Goal: Task Accomplishment & Management: Use online tool/utility

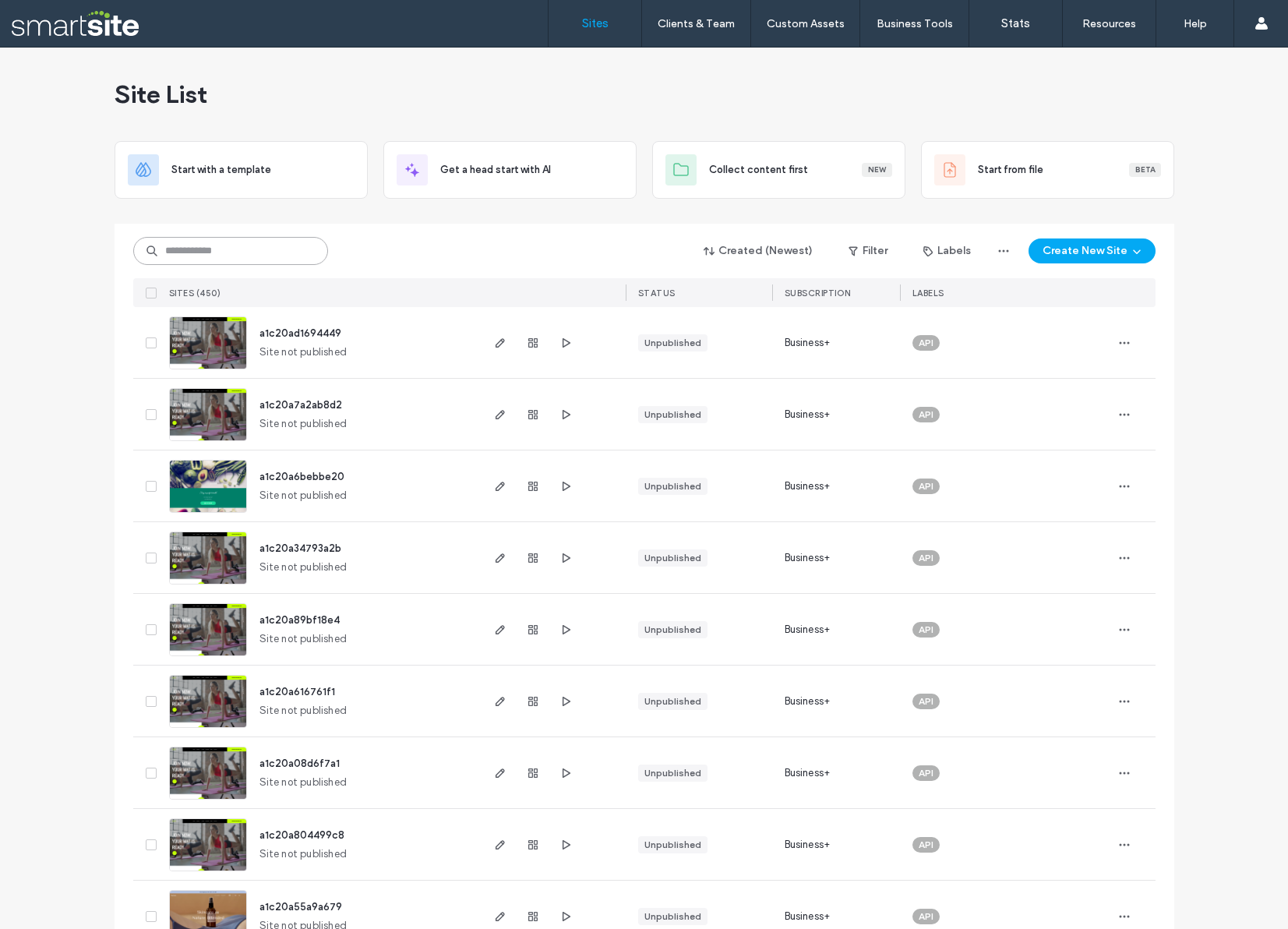
click at [254, 254] on input at bounding box center [230, 251] width 194 height 28
click at [266, 245] on input at bounding box center [230, 251] width 194 height 28
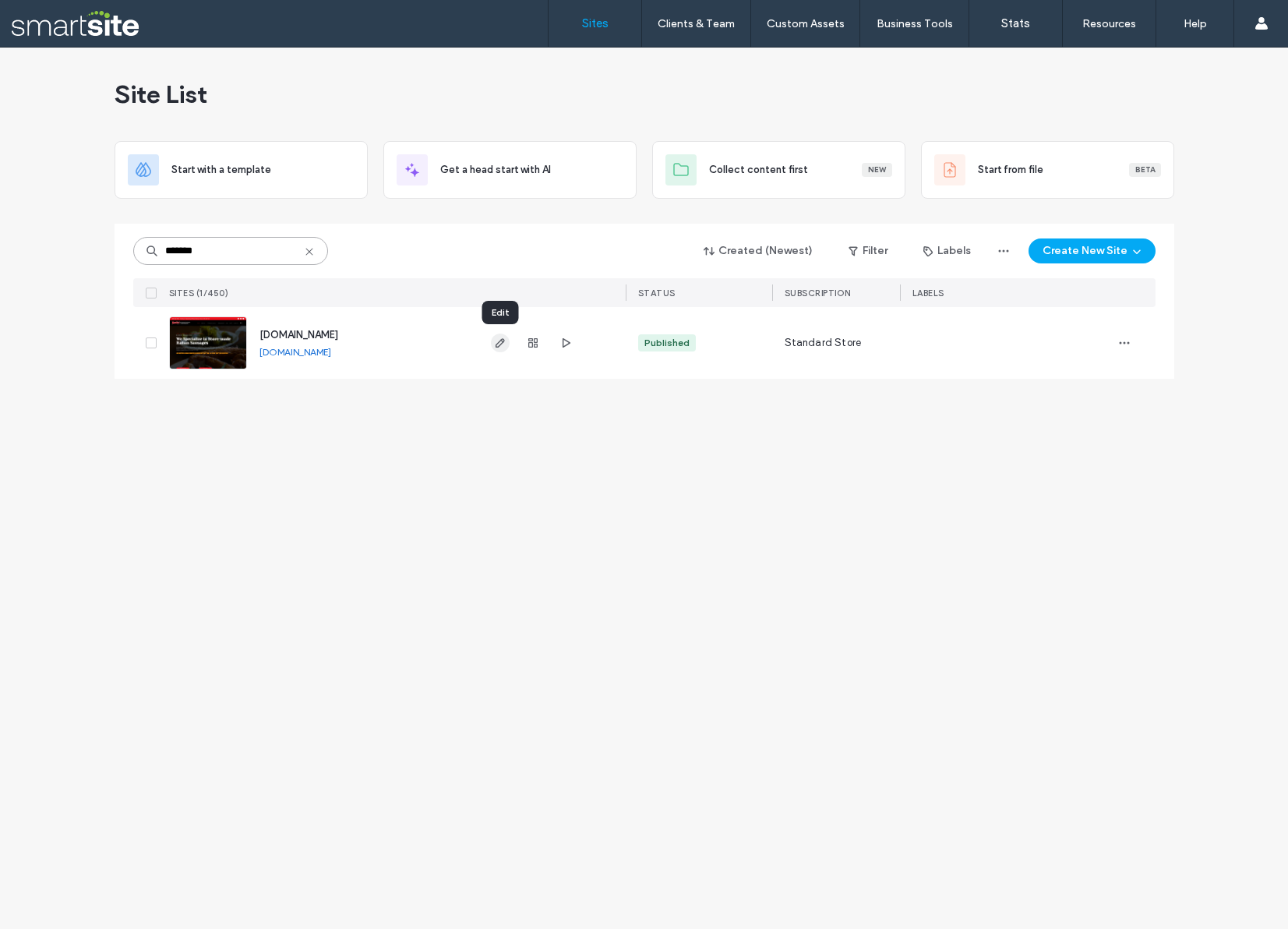
type input "*******"
click at [503, 343] on icon "button" at bounding box center [500, 342] width 12 height 12
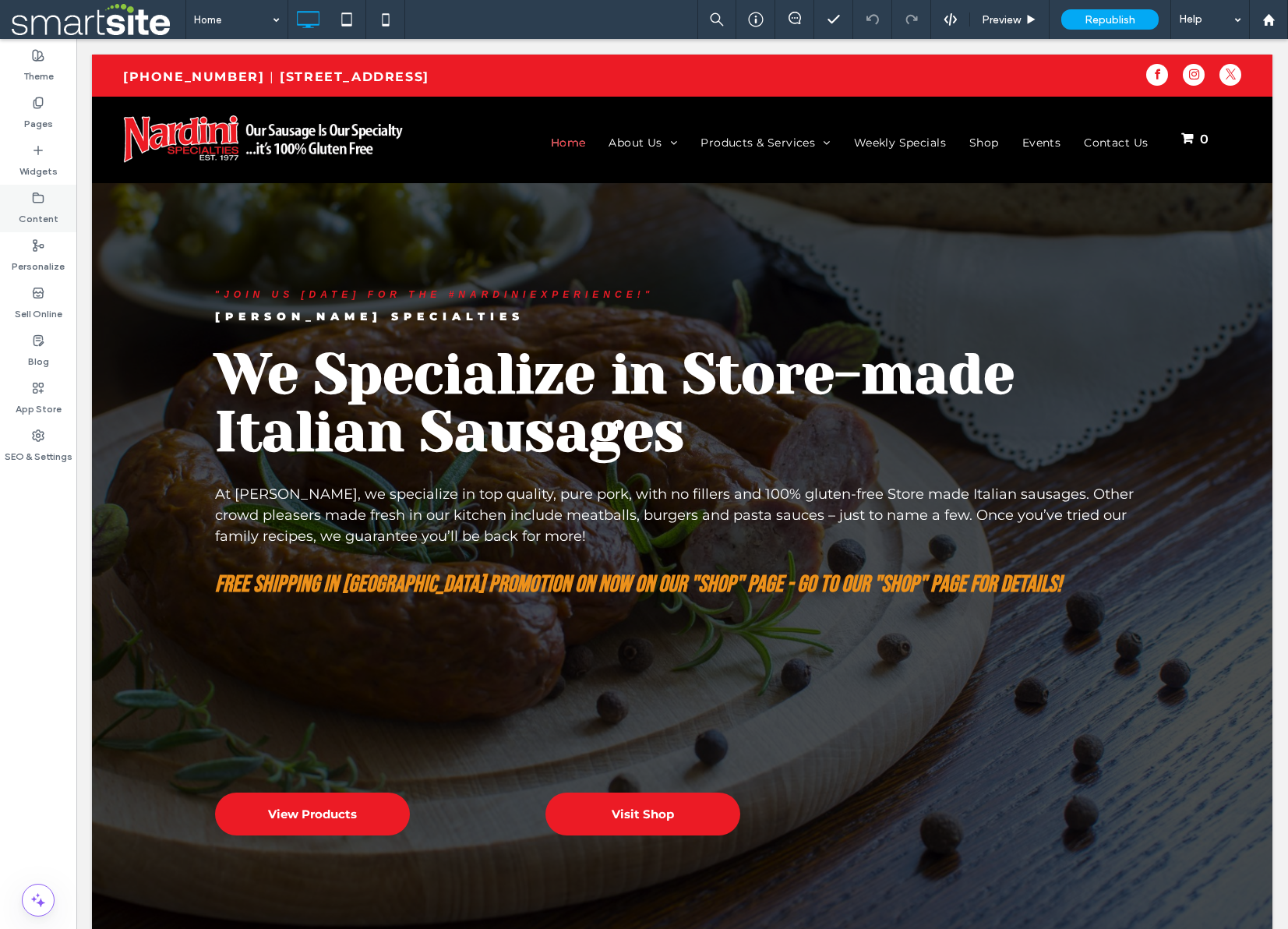
click at [33, 203] on icon at bounding box center [38, 198] width 12 height 12
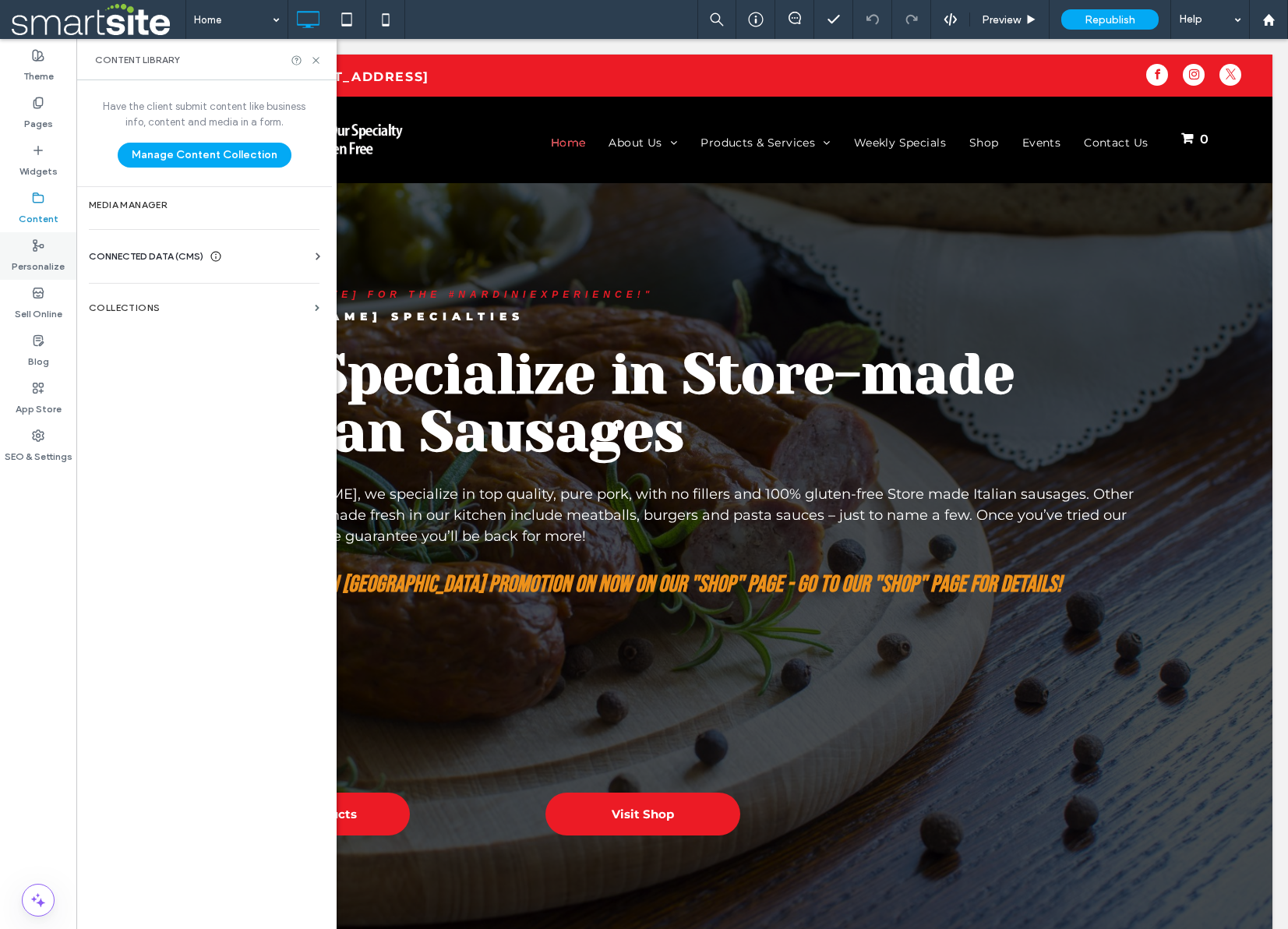
click at [39, 249] on icon at bounding box center [38, 245] width 12 height 12
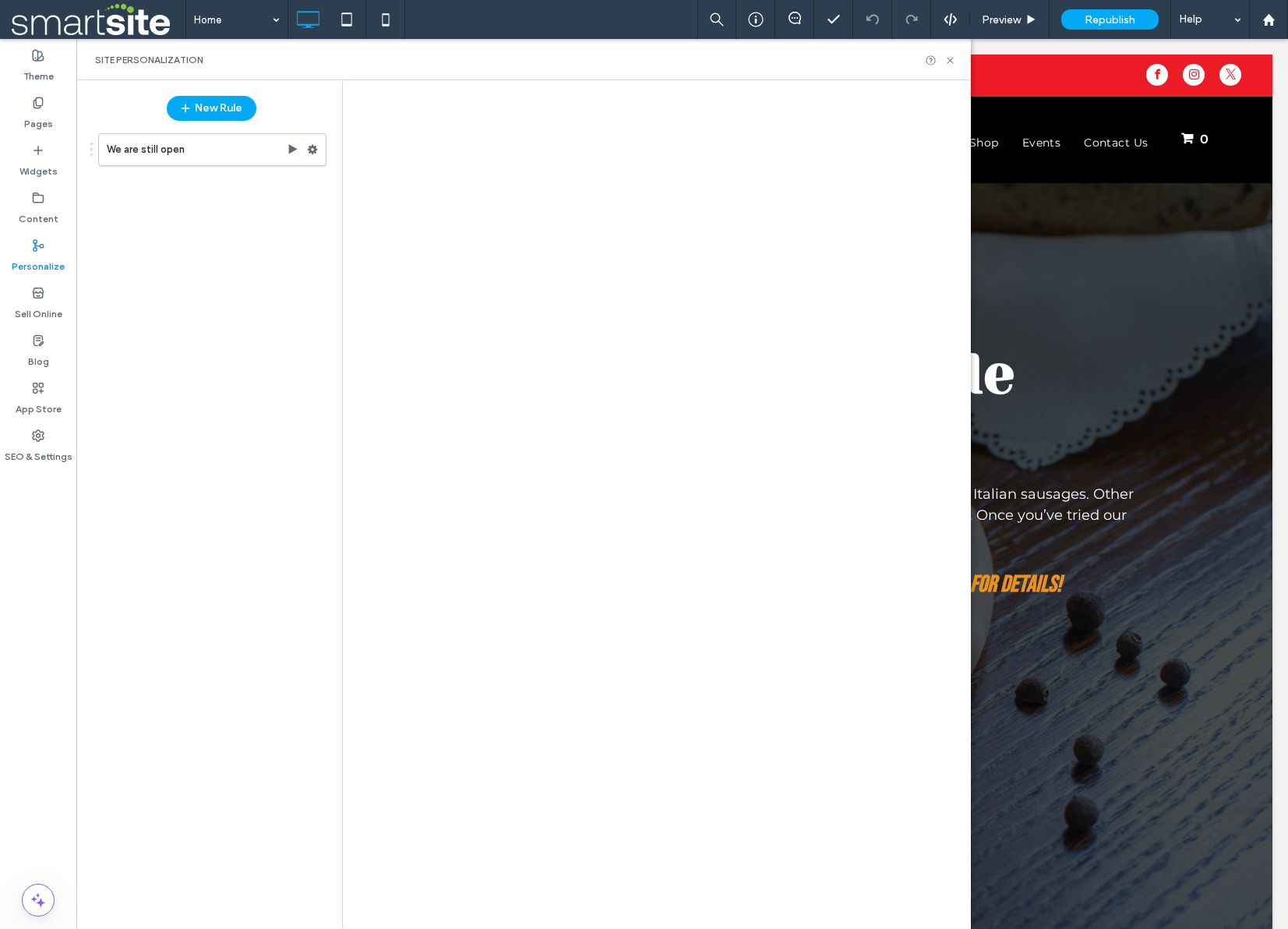
click at [34, 309] on div at bounding box center [644, 464] width 1288 height 929
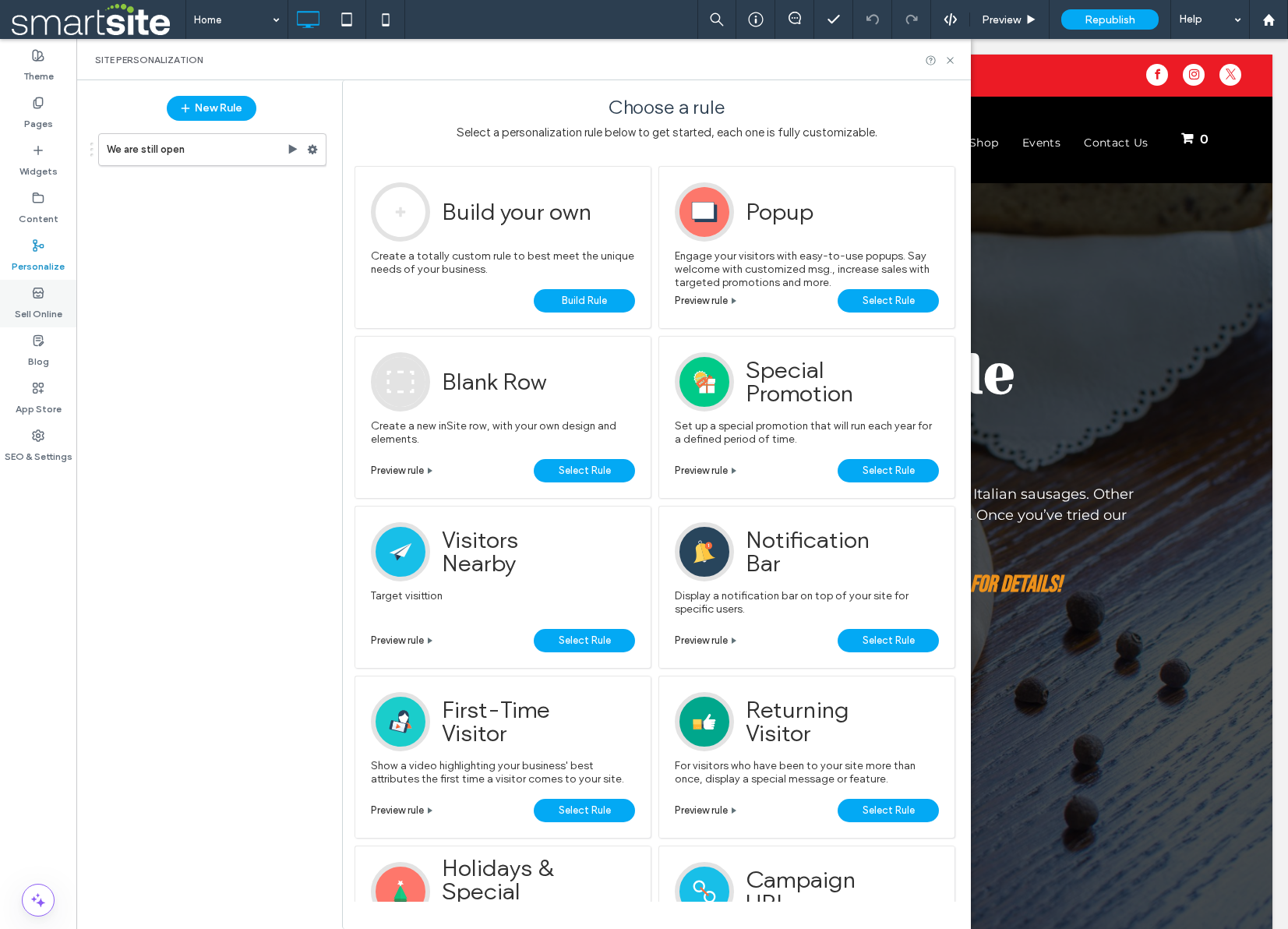
click at [34, 306] on label "Sell Online" at bounding box center [39, 310] width 48 height 22
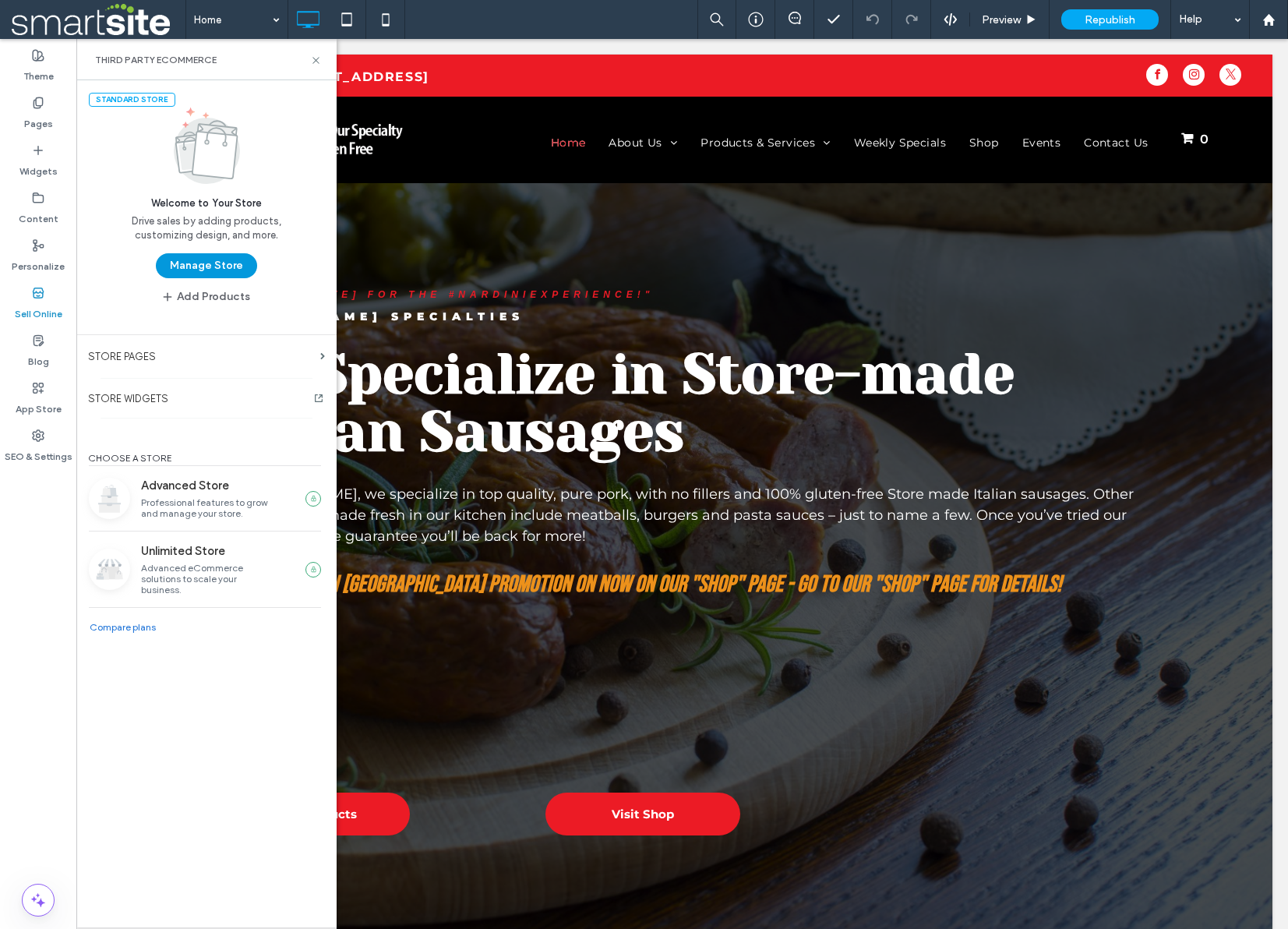
click at [208, 263] on button "Manage Store" at bounding box center [206, 266] width 101 height 25
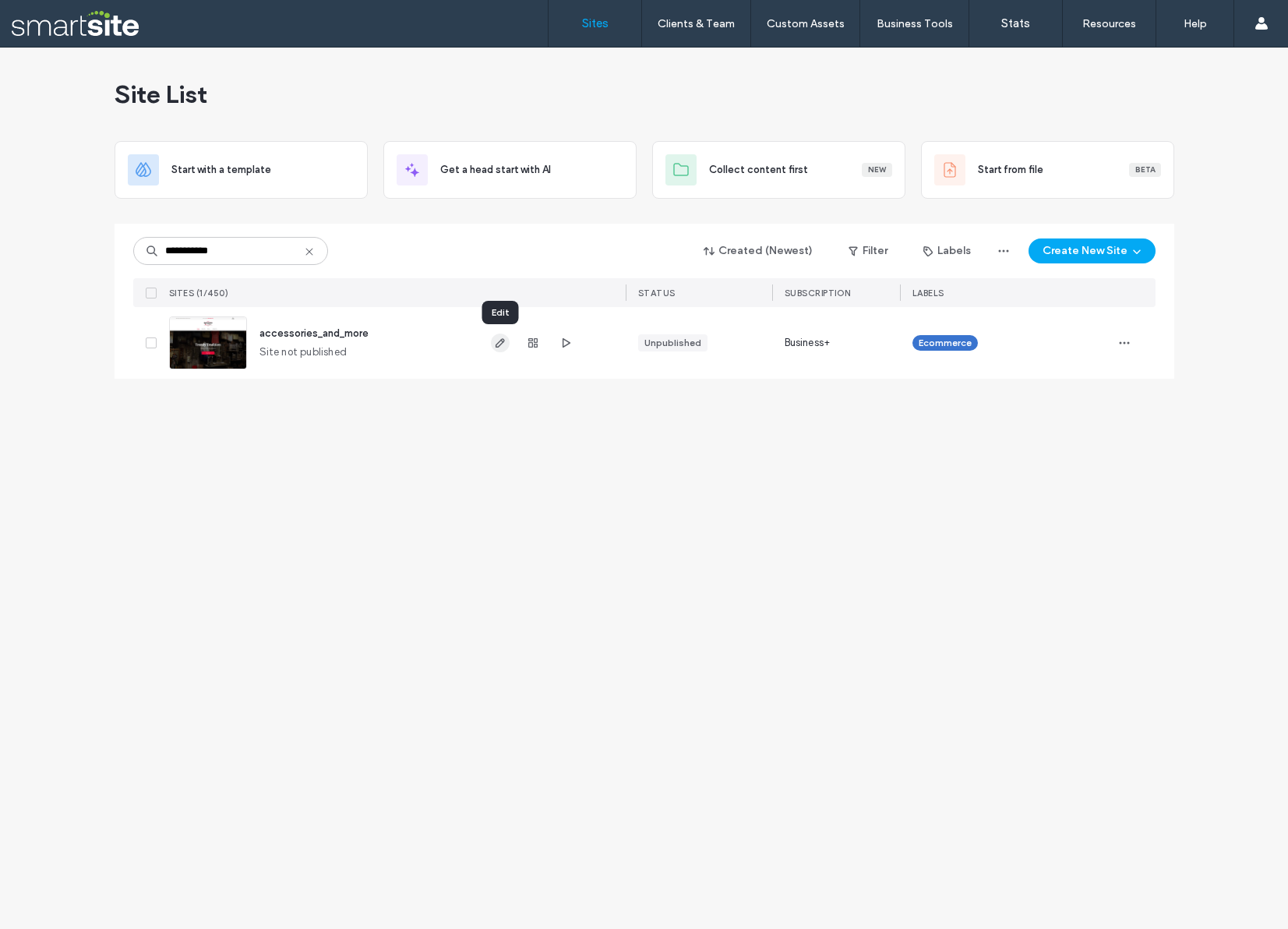
type input "**********"
click at [501, 342] on icon "button" at bounding box center [500, 342] width 12 height 12
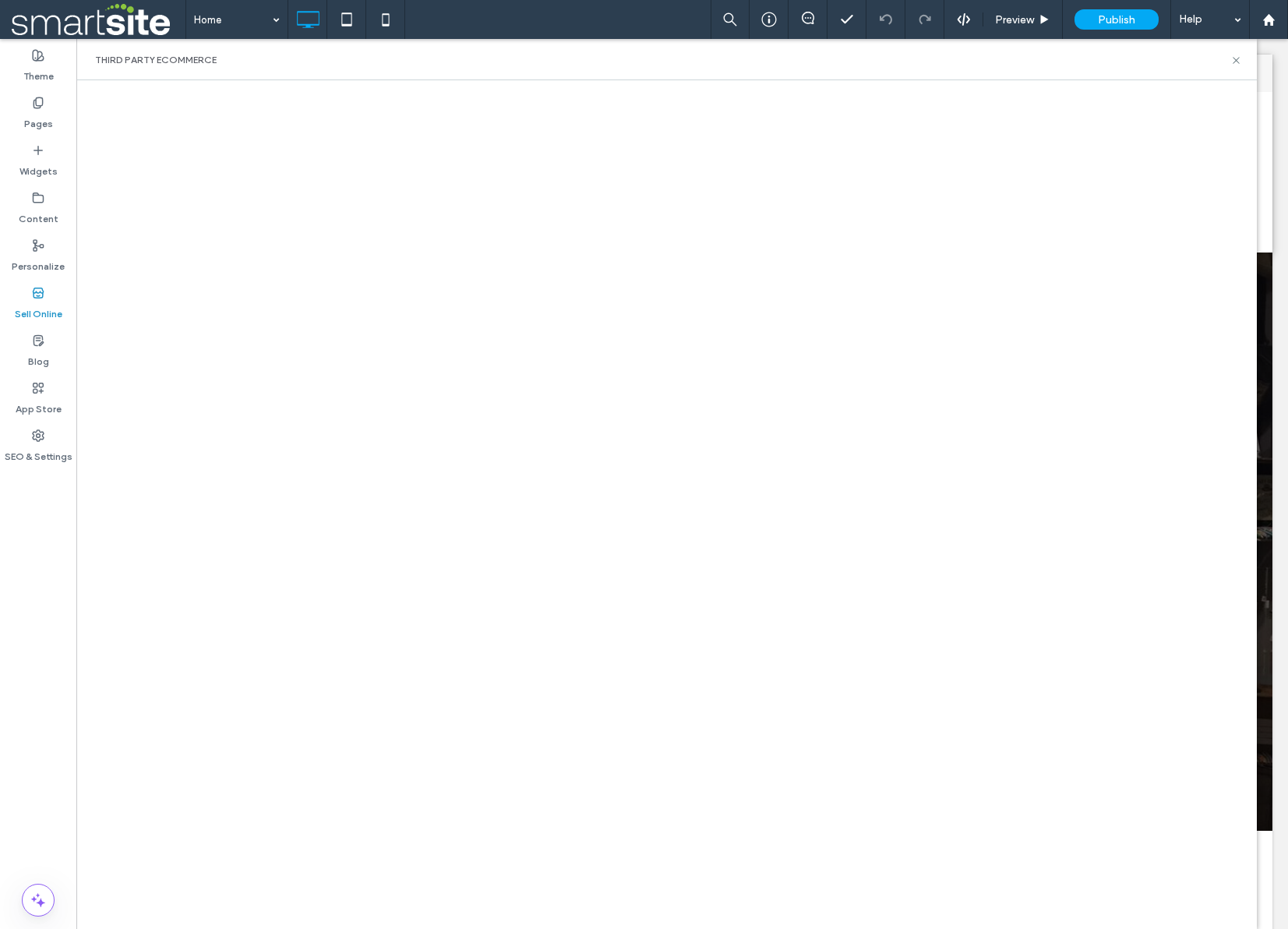
scroll to position [7, 0]
